Goal: Find specific page/section: Find specific page/section

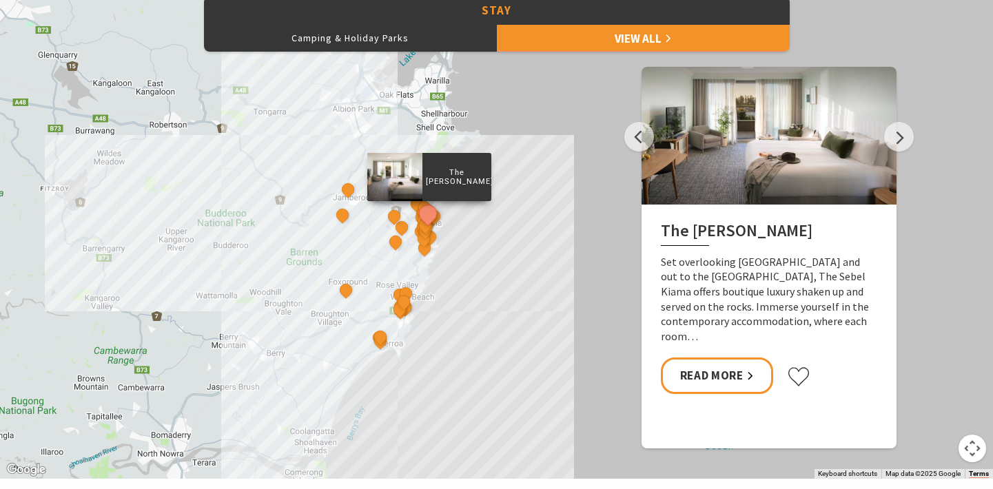
scroll to position [649, 0]
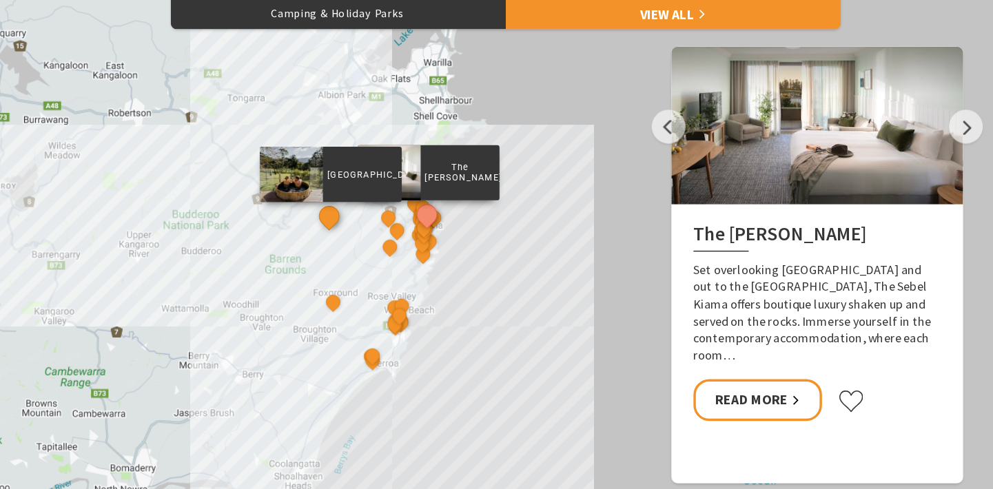
click at [343, 223] on button "See detail about Jamberoo Valley Farm Cottages" at bounding box center [343, 225] width 26 height 26
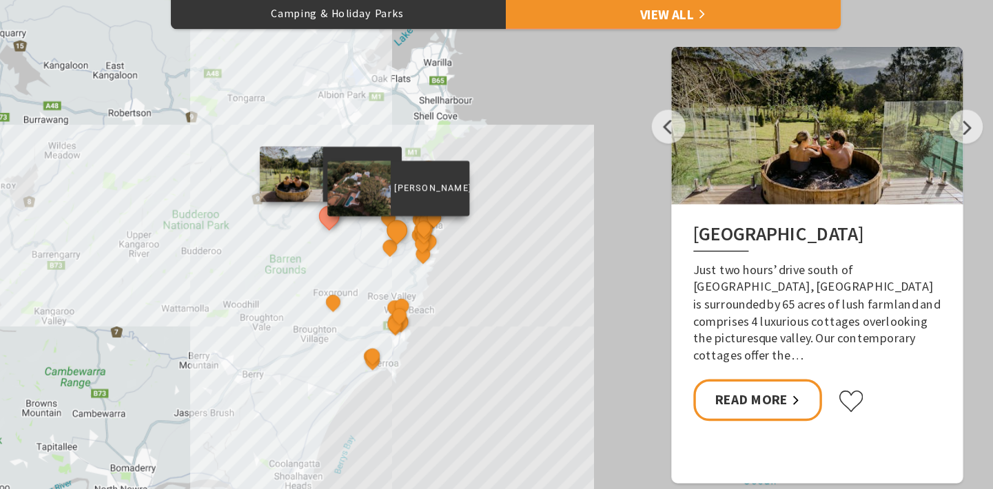
click at [398, 235] on button "See detail about Greyleigh Kiama" at bounding box center [402, 236] width 26 height 26
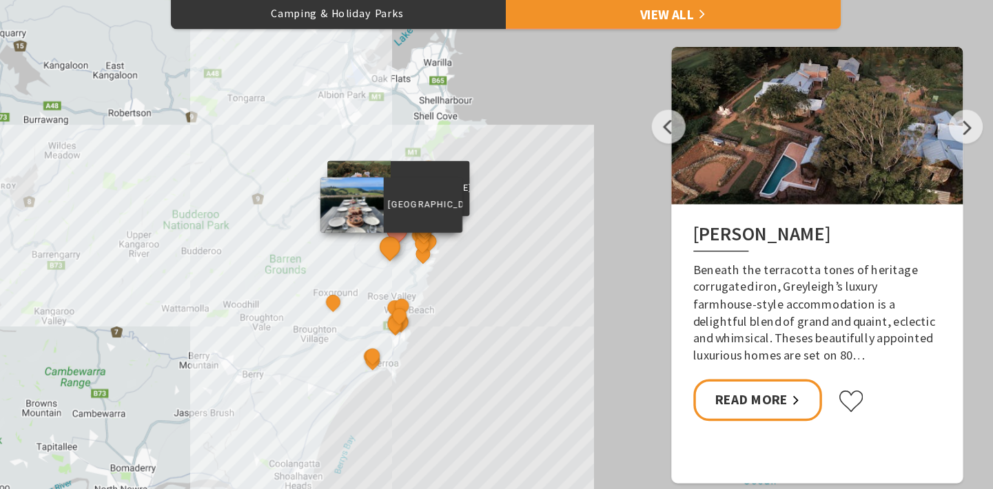
click at [396, 251] on button "See detail about Saddleback Grove" at bounding box center [396, 251] width 26 height 26
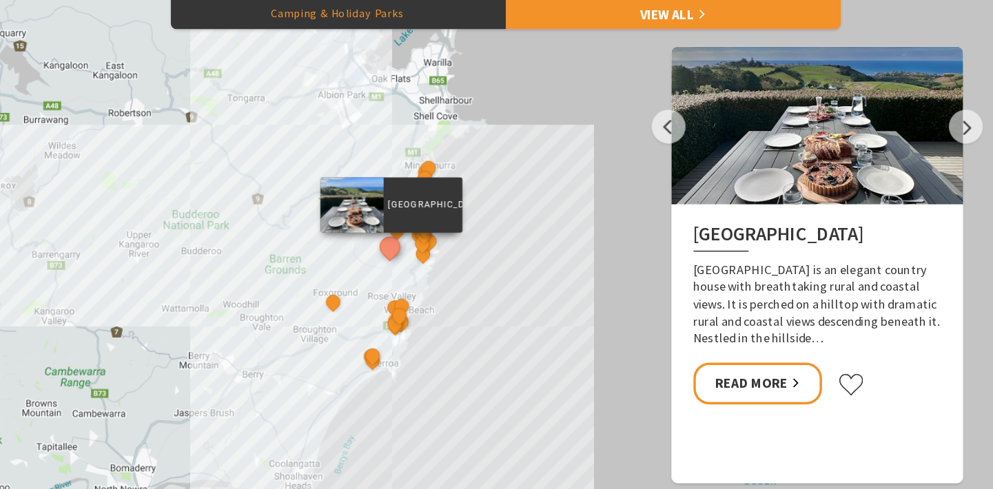
click at [363, 50] on button "Camping & Holiday Parks" at bounding box center [350, 47] width 293 height 28
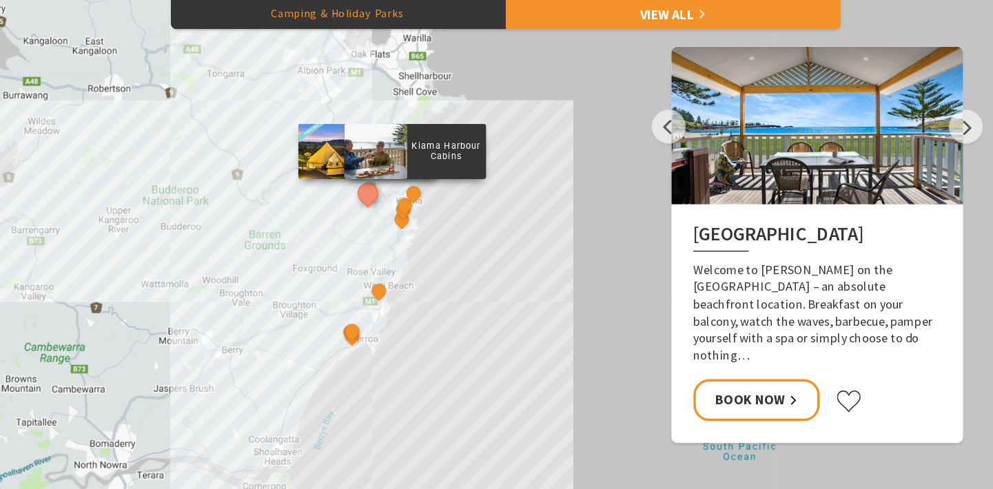
click at [410, 214] on div "Kiama Harbour Cabins" at bounding box center [417, 205] width 21 height 21
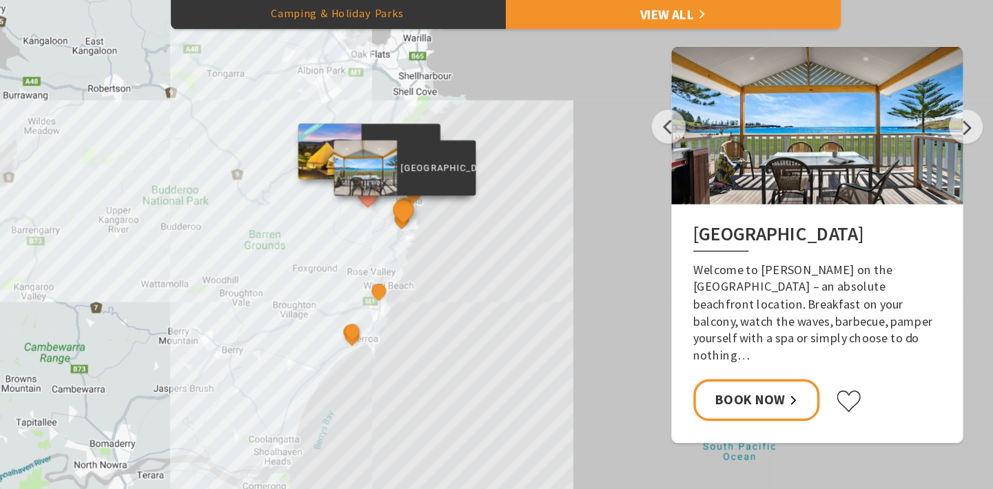
click at [406, 225] on button "See detail about Kendalls Beach Holiday Park" at bounding box center [407, 219] width 26 height 26
